Goal: Task Accomplishment & Management: Use online tool/utility

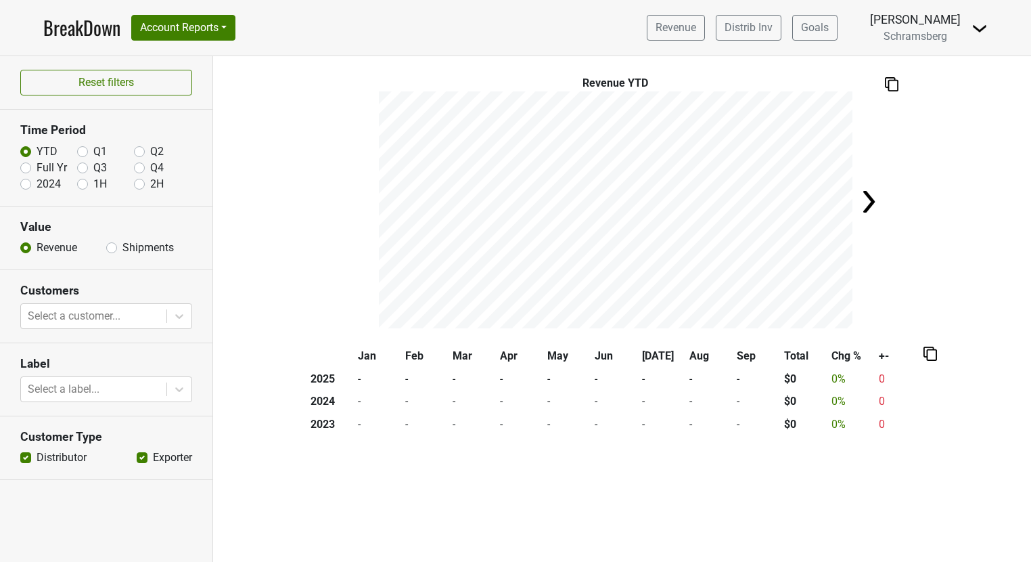
click at [66, 32] on link "BreakDown" at bounding box center [81, 28] width 77 height 28
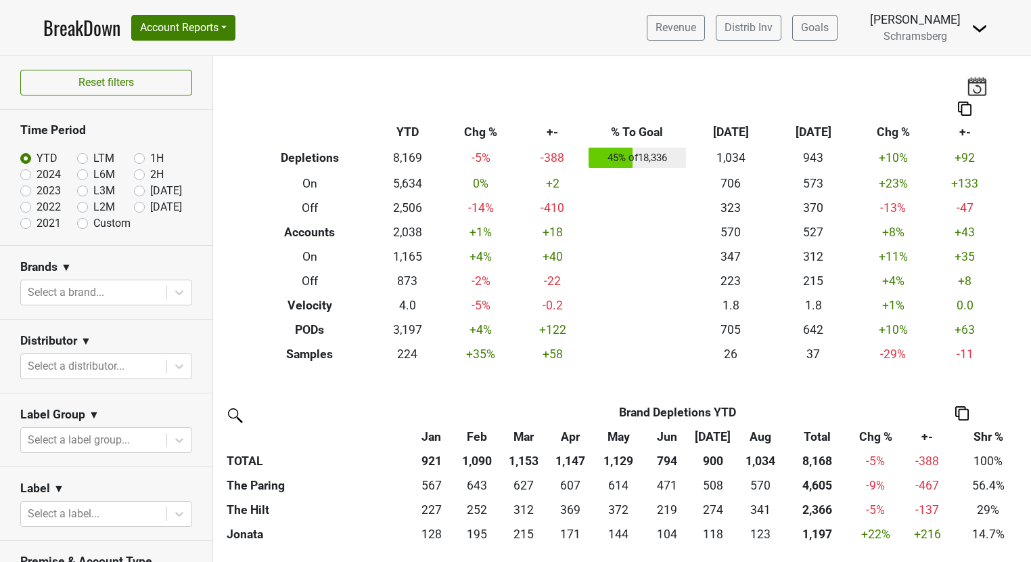
click at [93, 224] on label "Custom" at bounding box center [111, 223] width 37 height 16
click at [84, 224] on input "Custom" at bounding box center [104, 222] width 54 height 14
radio input "true"
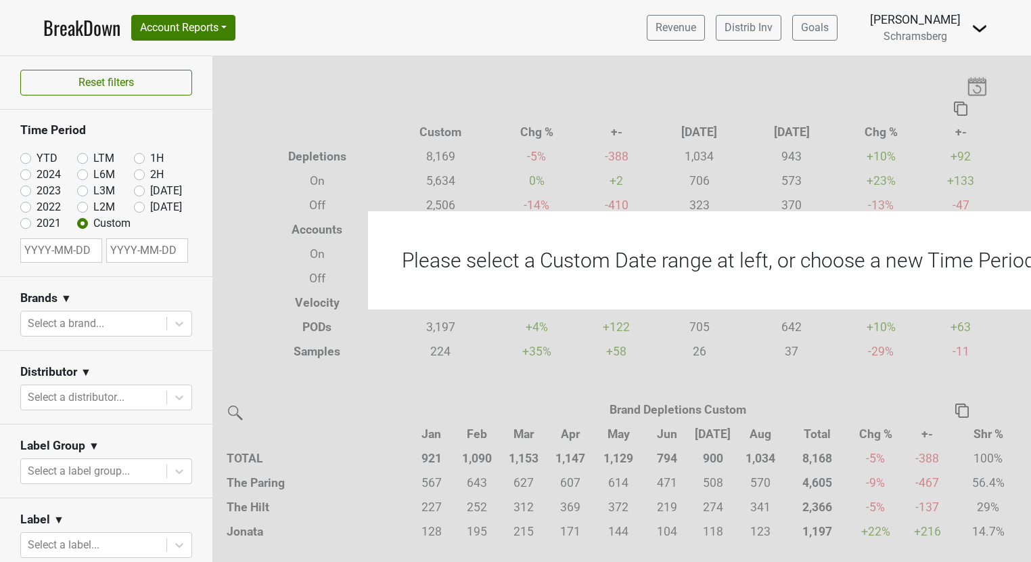
click at [79, 248] on input "text" at bounding box center [61, 250] width 82 height 24
select select "8"
select select "2025"
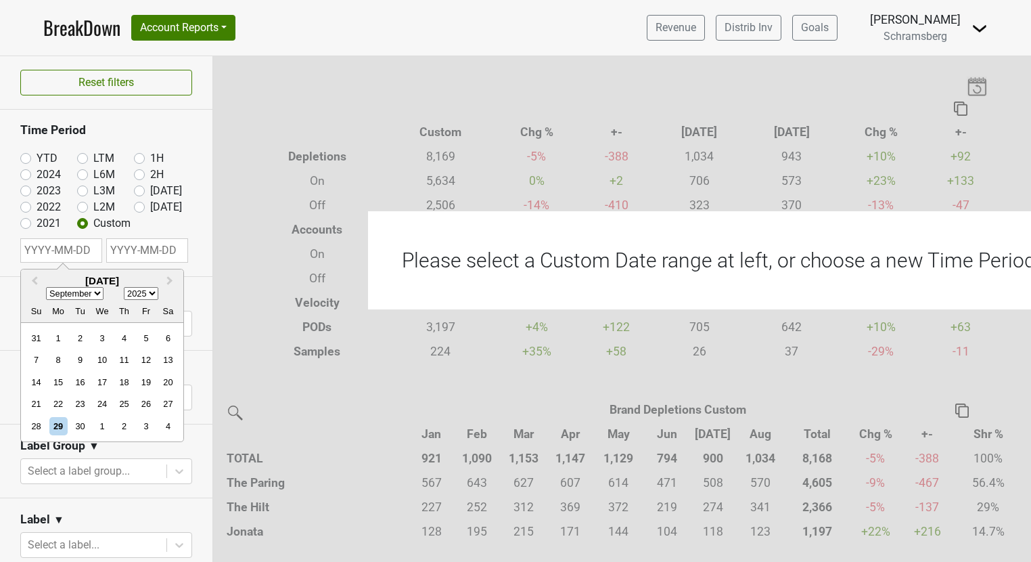
click at [8, 238] on section "Time Period YTD LTM 1H 2024 L6M 2H 2023 L3M Aug '25 2022 L2M Sep '25 2021 Custo…" at bounding box center [106, 193] width 212 height 166
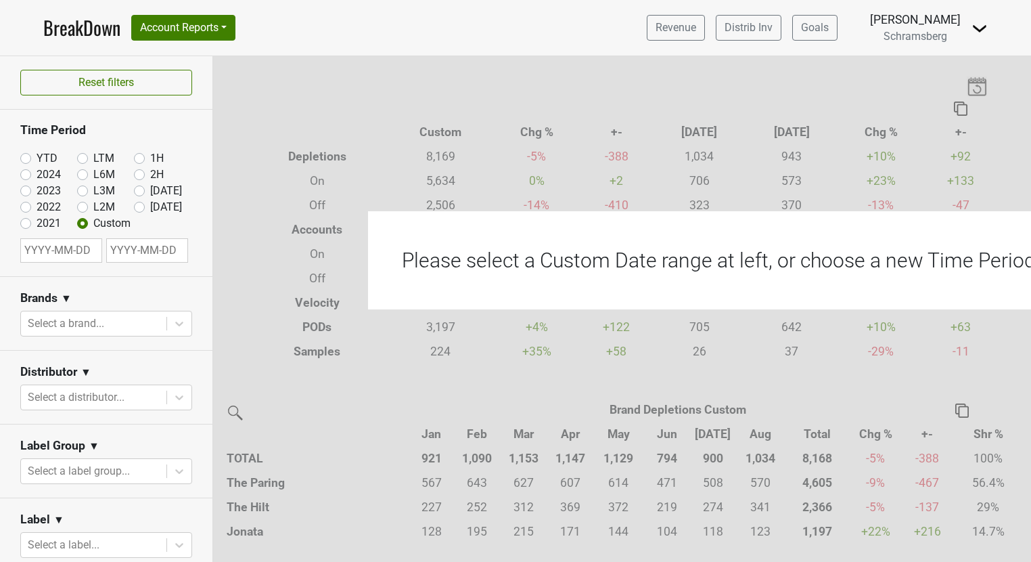
click at [44, 245] on input "text" at bounding box center [61, 250] width 82 height 24
select select "8"
select select "2025"
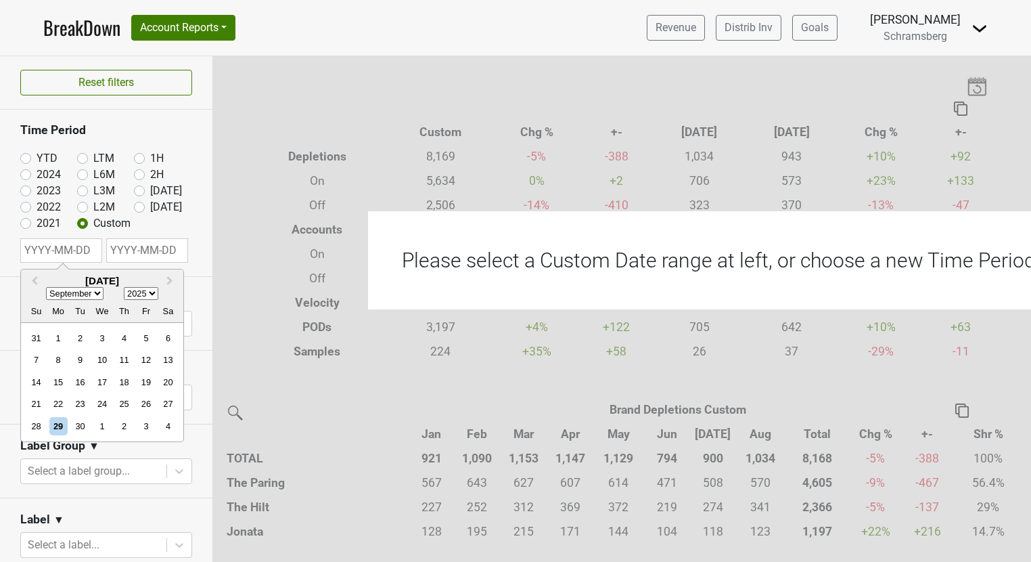
click at [11, 236] on section "Time Period YTD LTM 1H 2024 L6M 2H 2023 L3M Aug '25 2022 L2M Sep '25 2021 Custo…" at bounding box center [106, 193] width 212 height 166
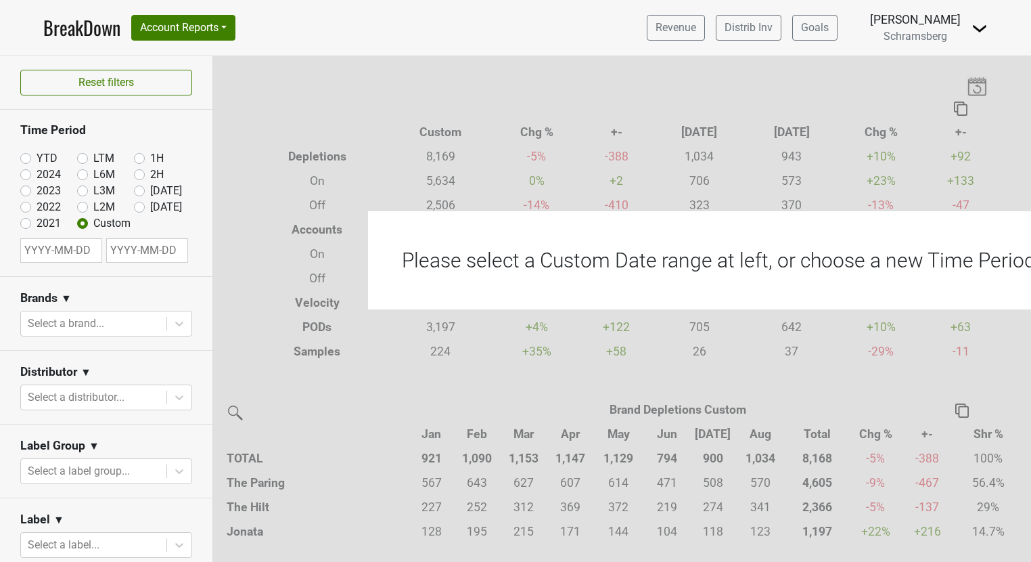
click at [979, 22] on img at bounding box center [980, 28] width 16 height 16
click at [937, 74] on link "Open Leadrank" at bounding box center [933, 77] width 107 height 22
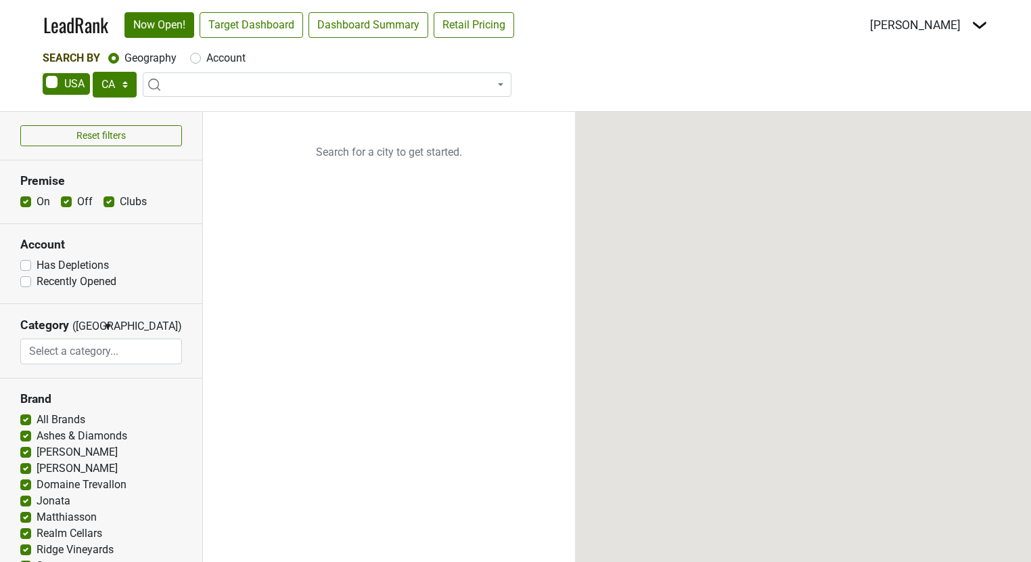
select select "CA"
select select
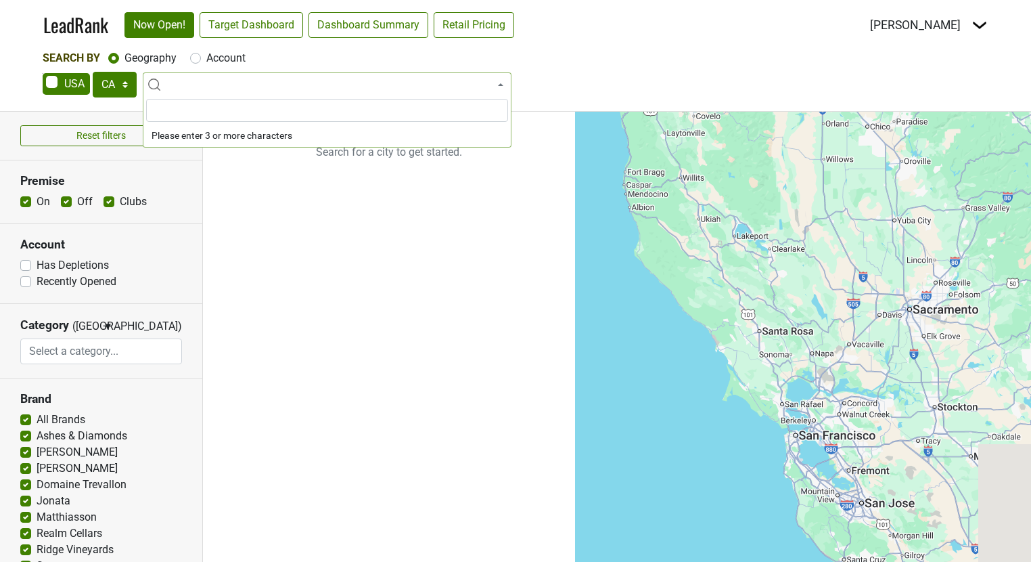
click at [198, 81] on span at bounding box center [327, 84] width 369 height 24
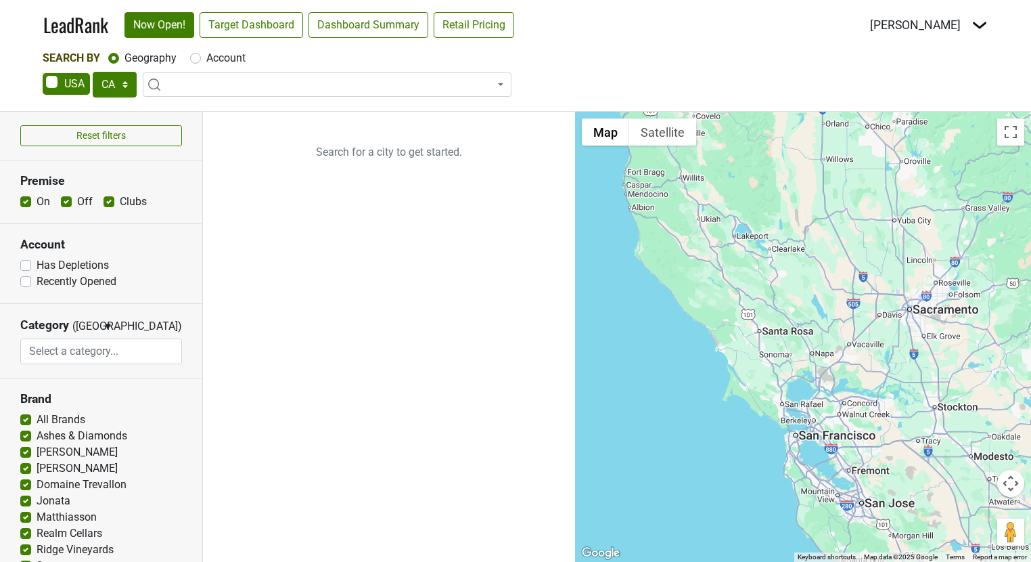
click at [206, 57] on label "Account" at bounding box center [225, 58] width 39 height 16
click at [195, 57] on input "Account" at bounding box center [195, 57] width 11 height 14
radio input "true"
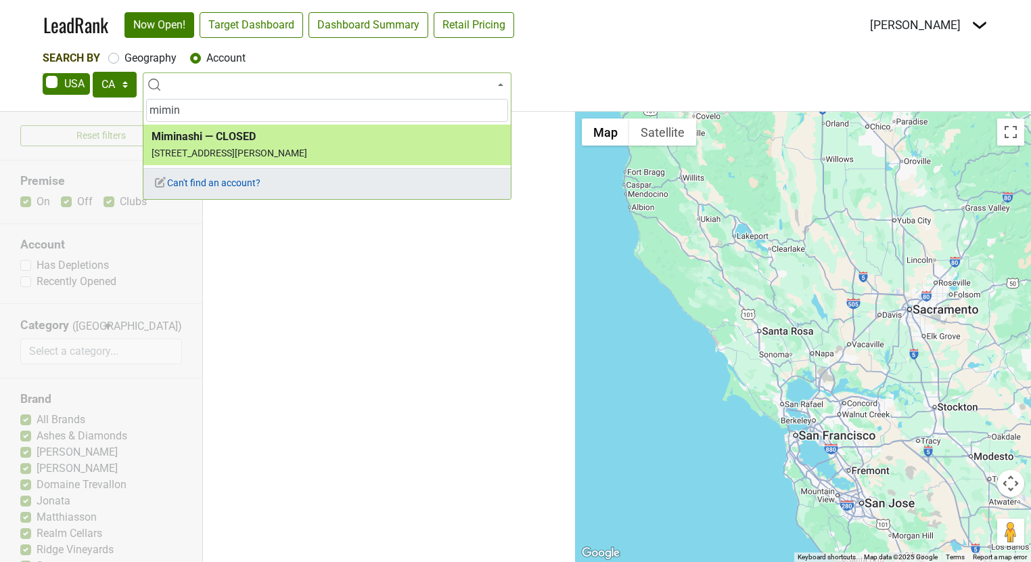
type input "mimin"
click at [206, 177] on span "Can't find an account?" at bounding box center [207, 182] width 107 height 11
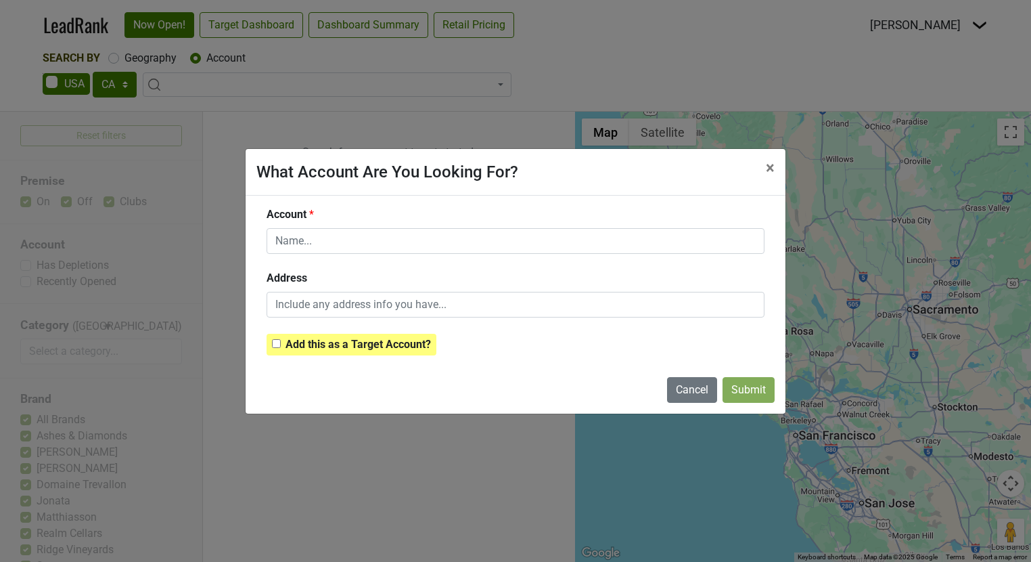
click at [294, 346] on strong "Add this as a Target Account?" at bounding box center [358, 344] width 145 height 13
click at [309, 346] on strong "Add this as a Target Account?" at bounding box center [358, 344] width 145 height 13
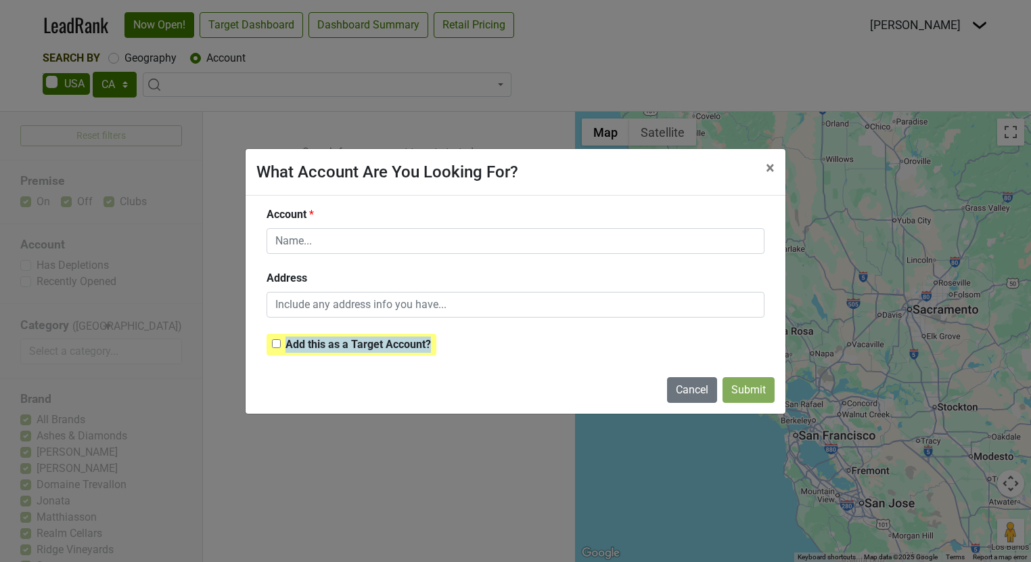
click at [319, 370] on div "Cancel Submit" at bounding box center [516, 389] width 540 height 47
